Goal: Task Accomplishment & Management: Manage account settings

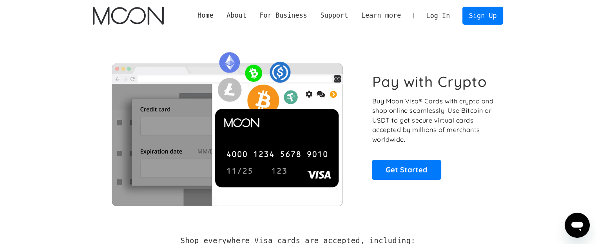
click at [446, 16] on link "Log In" at bounding box center [438, 15] width 37 height 17
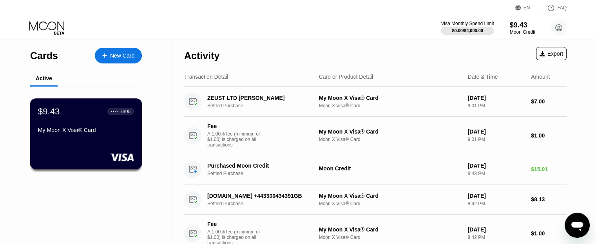
click at [89, 136] on div "My Moon X Visa® Card" at bounding box center [86, 131] width 96 height 9
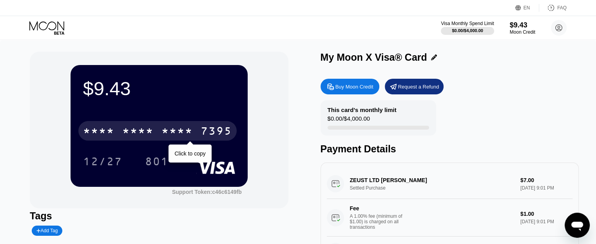
click at [163, 131] on div "* * * *" at bounding box center [176, 132] width 31 height 13
